Goal: Answer question/provide support

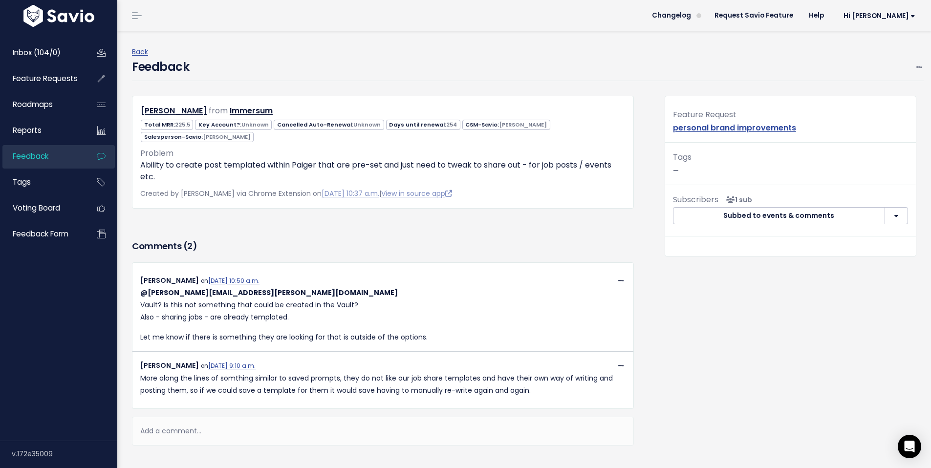
scroll to position [14, 0]
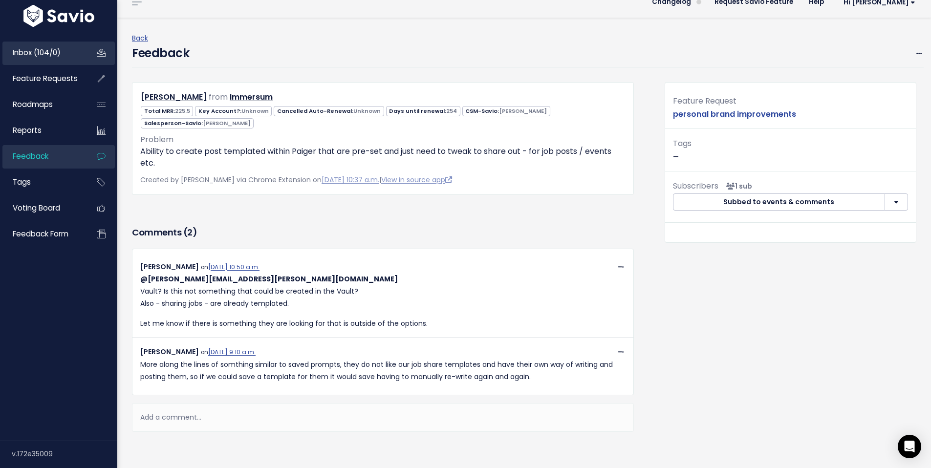
click at [44, 49] on span "Inbox (104/0)" at bounding box center [37, 52] width 48 height 10
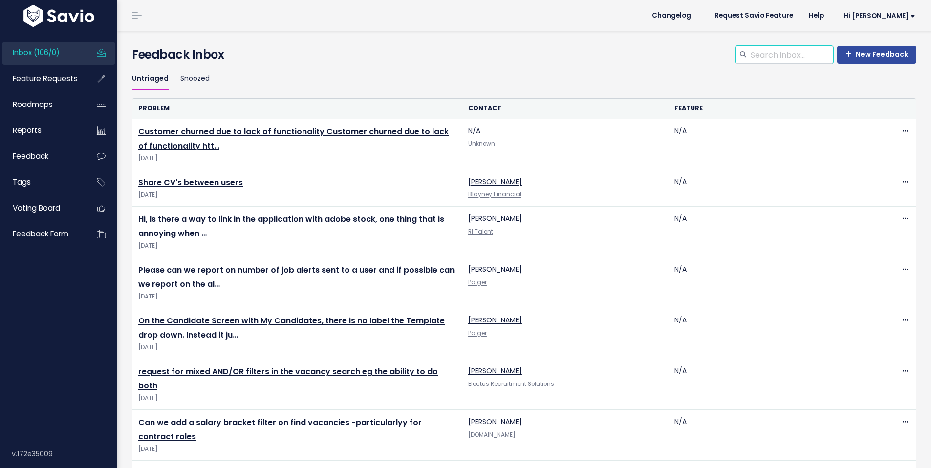
click at [760, 59] on input "search" at bounding box center [792, 55] width 84 height 18
type input "font"
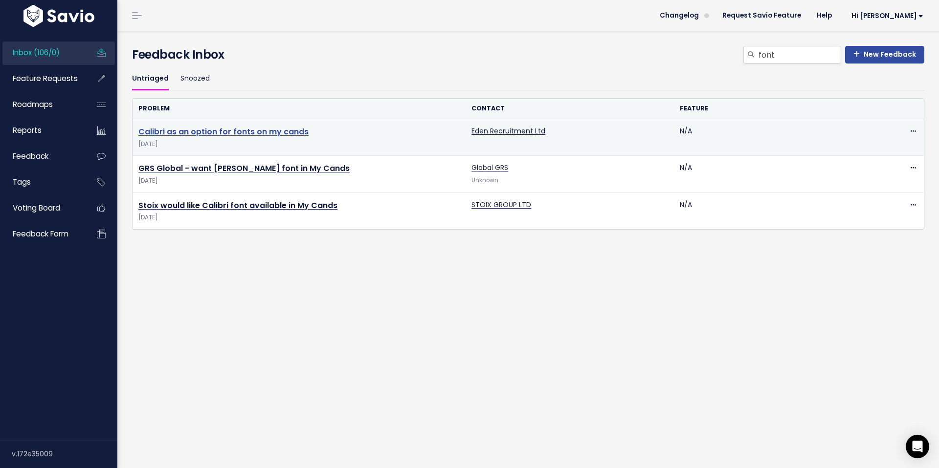
click at [194, 133] on link "Calibri as an option for fonts on my cands" at bounding box center [223, 131] width 170 height 11
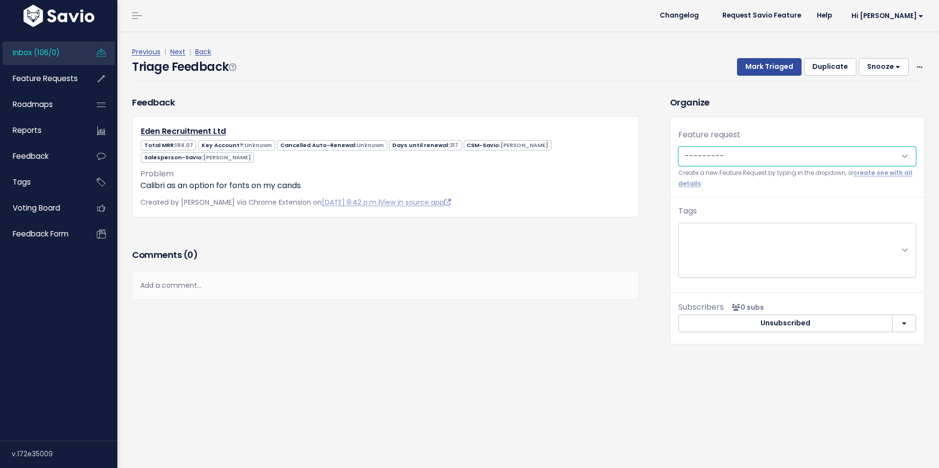
click at [770, 161] on select "---------" at bounding box center [797, 157] width 238 height 20
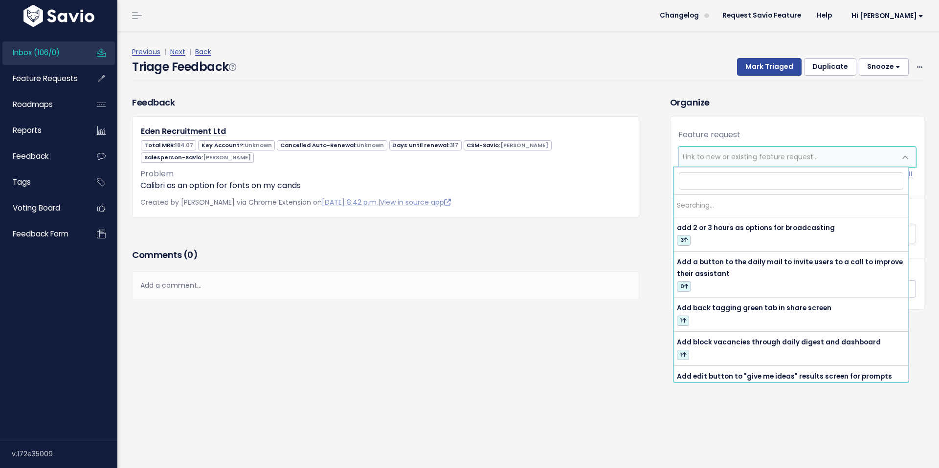
drag, startPoint x: 771, startPoint y: 161, endPoint x: 784, endPoint y: 164, distance: 13.5
click at [784, 164] on span "Link to new or existing feature request..." at bounding box center [787, 157] width 217 height 20
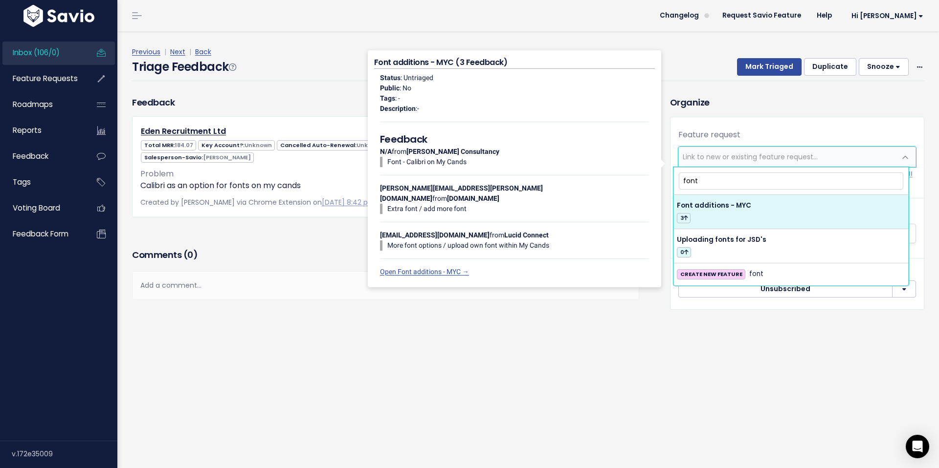
type input "font"
drag, startPoint x: 743, startPoint y: 212, endPoint x: 748, endPoint y: 215, distance: 5.5
select select "61378"
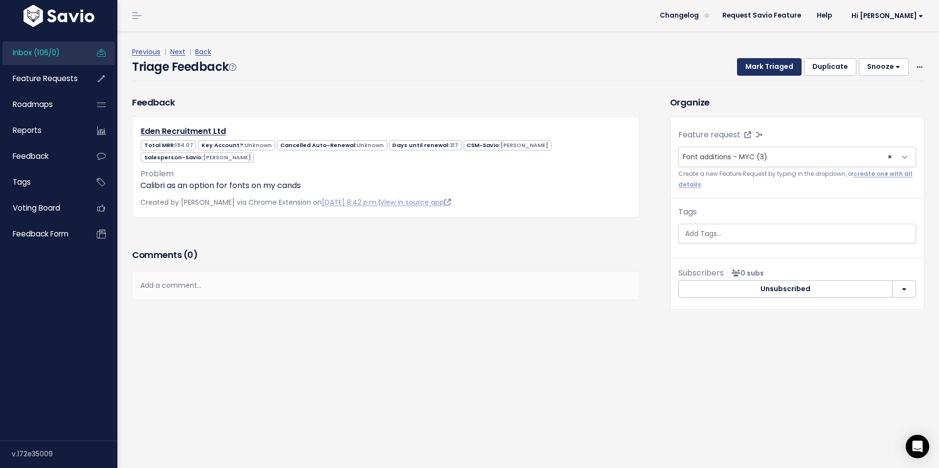
click at [758, 69] on button "Mark Triaged" at bounding box center [769, 67] width 65 height 18
